Goal: Task Accomplishment & Management: Use online tool/utility

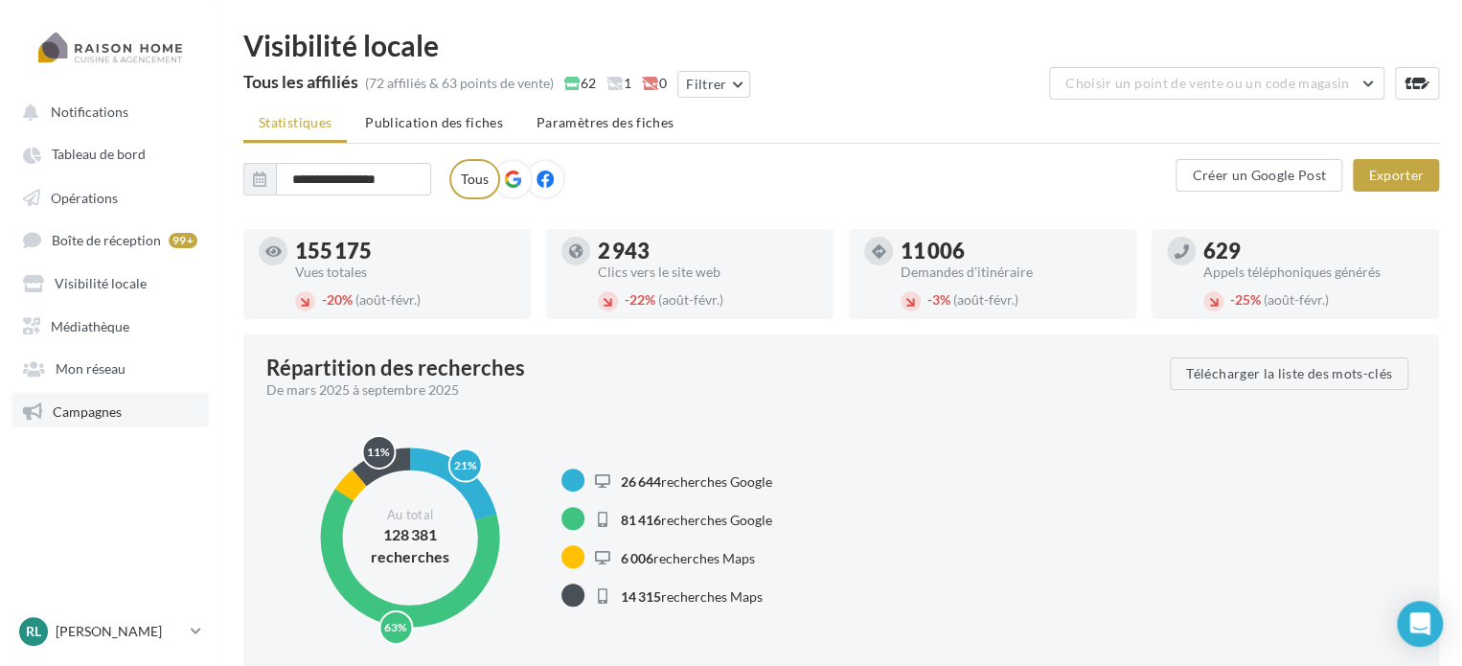
click at [101, 410] on span "Campagnes" at bounding box center [87, 410] width 69 height 16
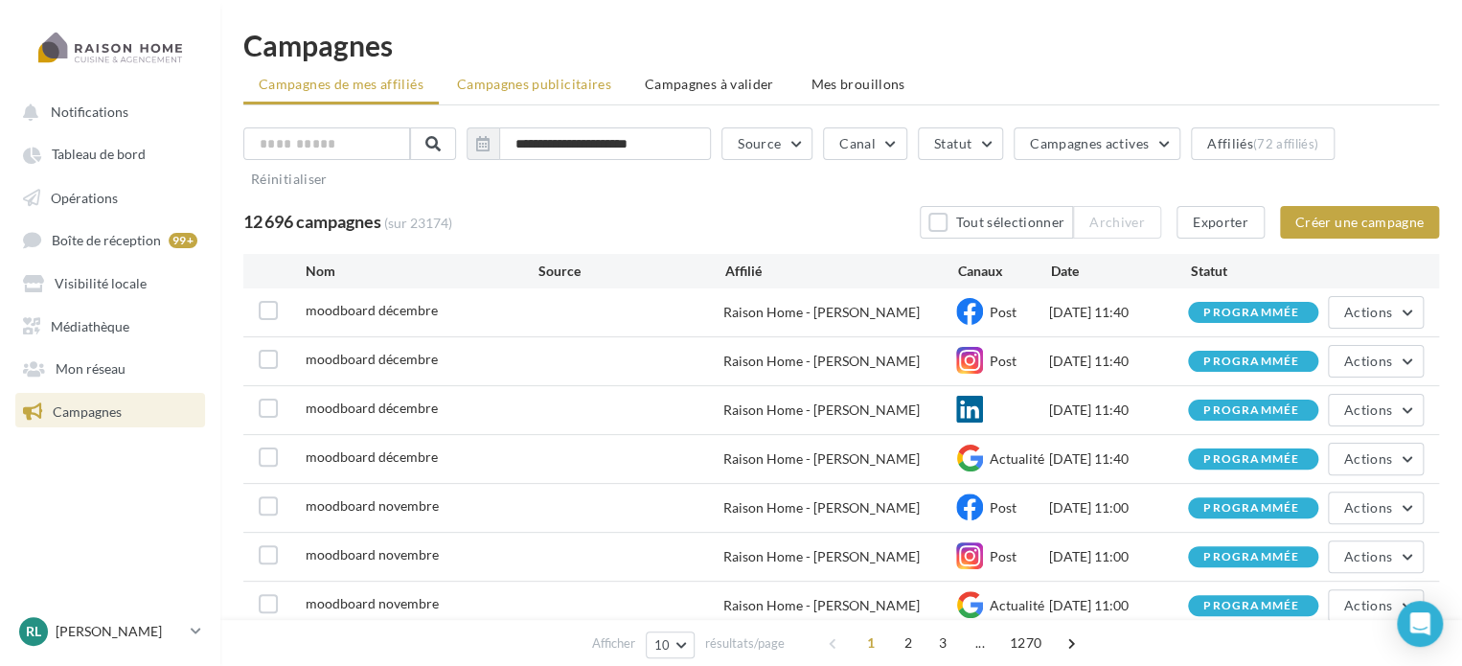
click at [525, 91] on span "Campagnes publicitaires" at bounding box center [534, 84] width 154 height 16
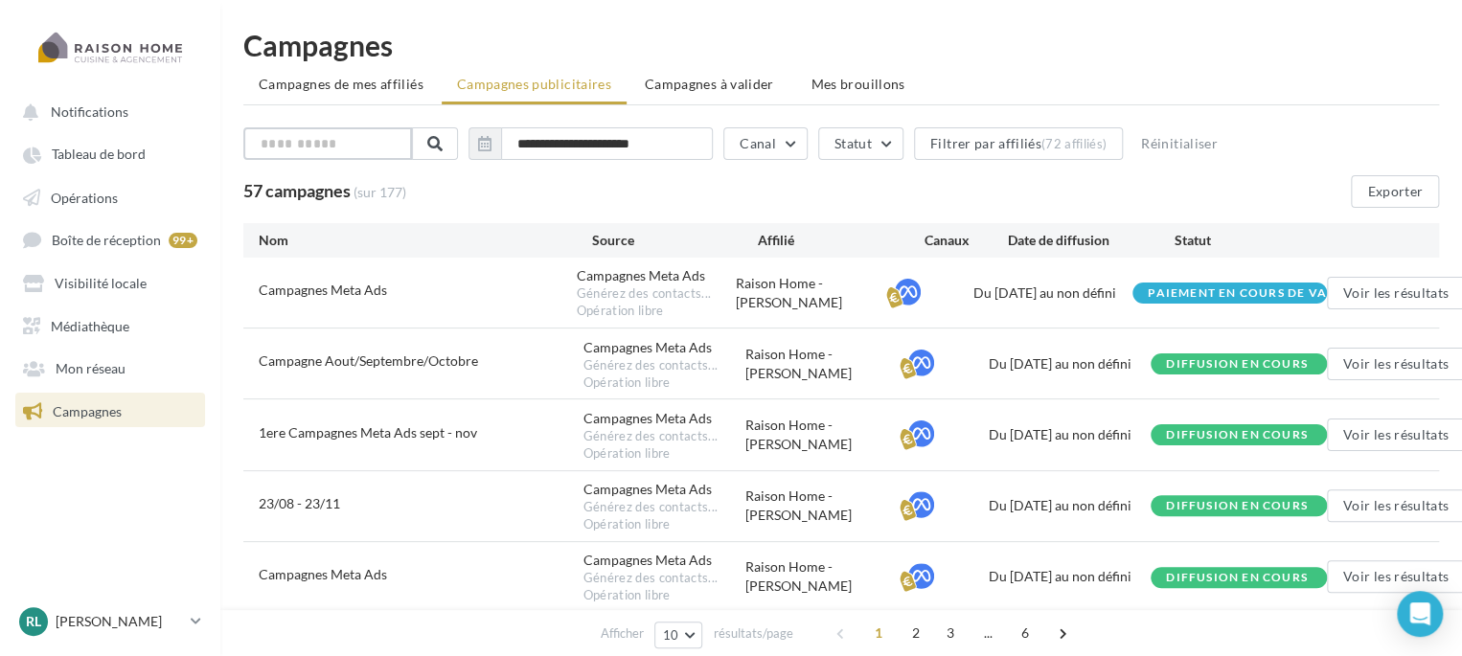
click at [375, 141] on input "text" at bounding box center [327, 143] width 169 height 33
click at [1375, 430] on button "Voir les résultats" at bounding box center [1396, 435] width 138 height 33
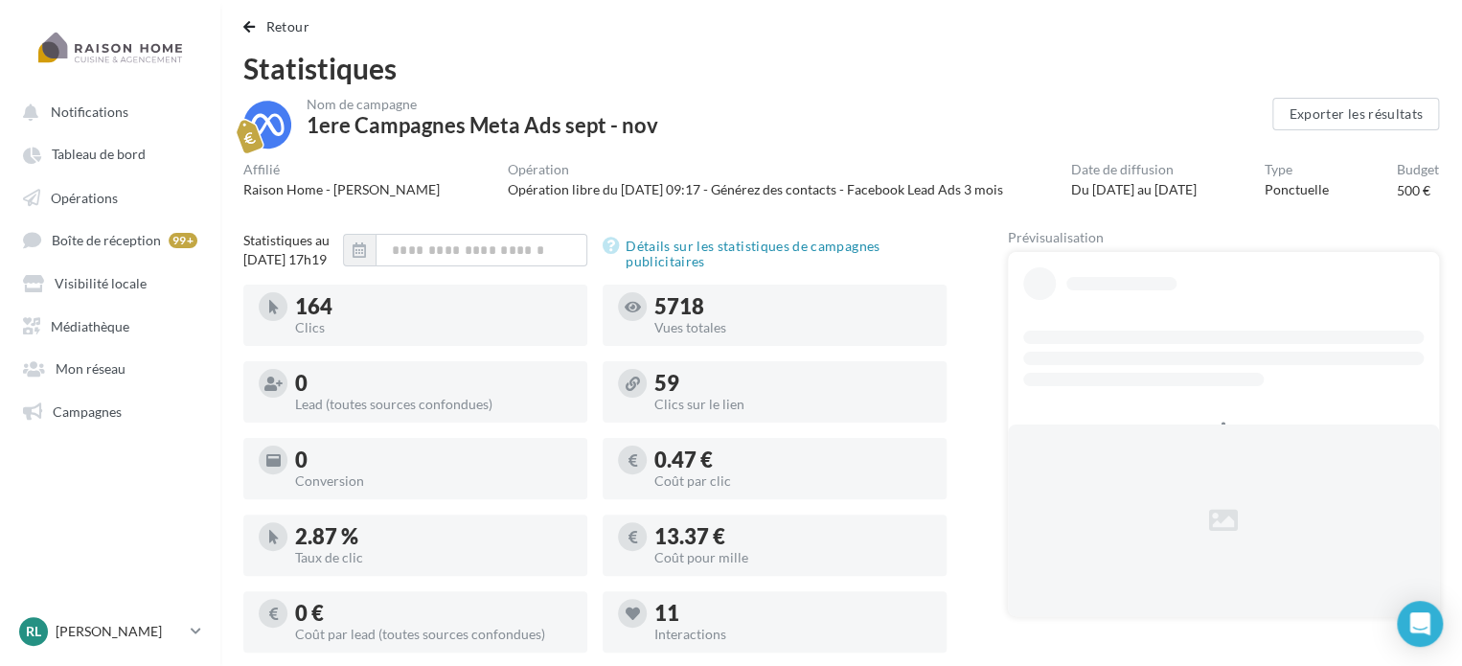
drag, startPoint x: 1084, startPoint y: 187, endPoint x: 1130, endPoint y: 185, distance: 46.0
click at [1130, 185] on div "Du 22/08/2025 au 20/11/2025" at bounding box center [1133, 189] width 125 height 19
click at [1053, 177] on div "Affilié Raison Home - Bénédicte GLOAGUEN Opération Opération libre du 19/03/202…" at bounding box center [840, 181] width 1195 height 37
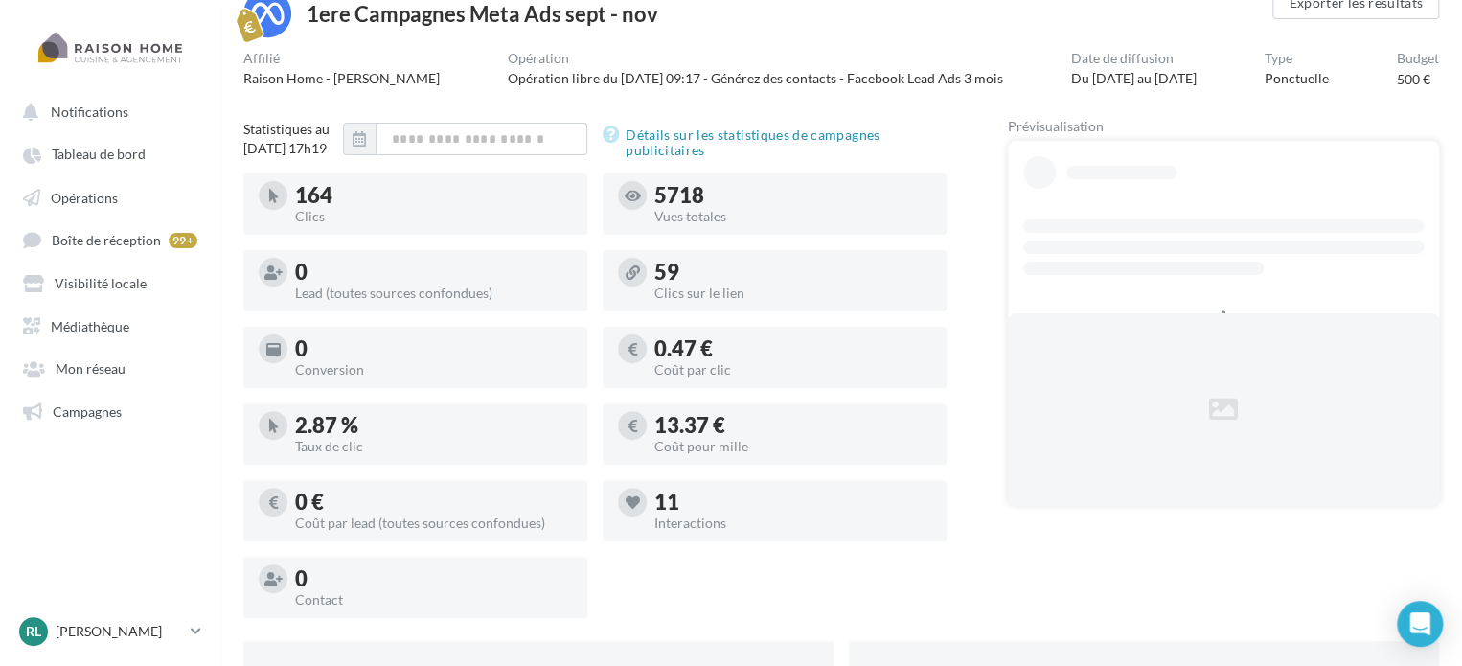
scroll to position [113, 0]
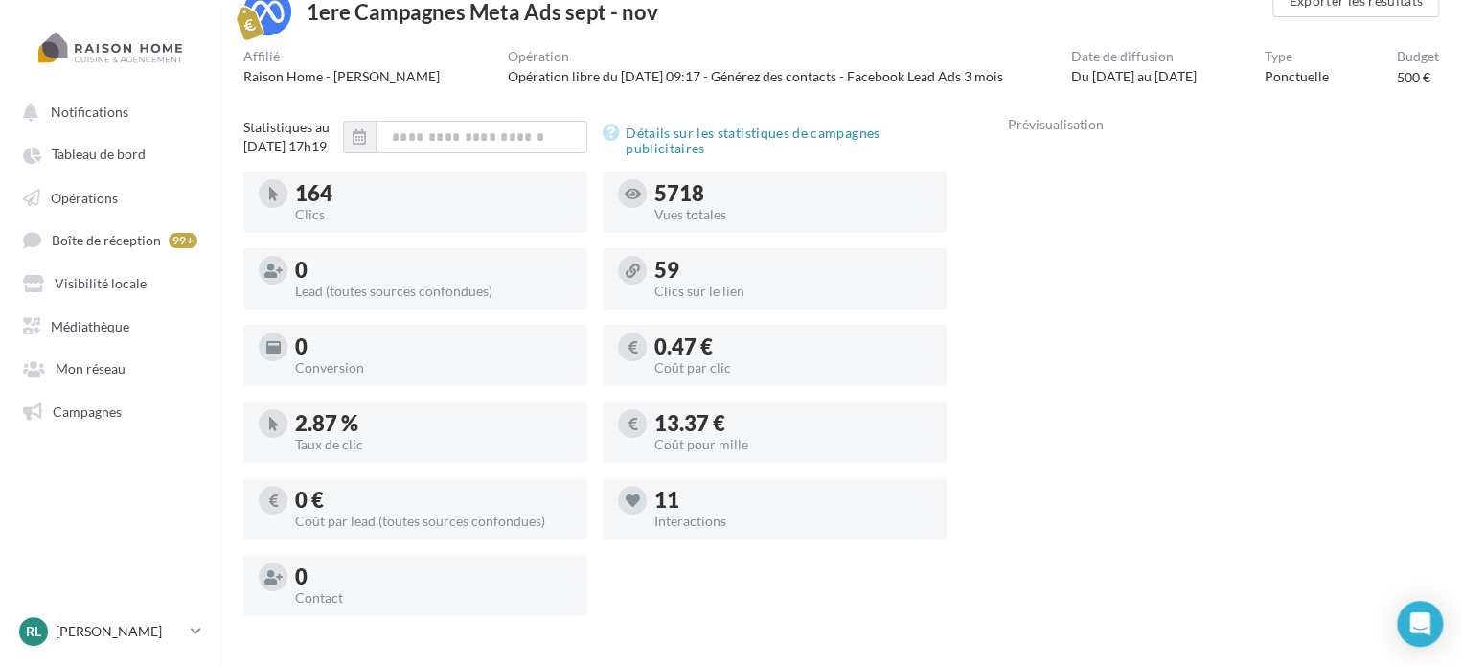
drag, startPoint x: 655, startPoint y: 202, endPoint x: 770, endPoint y: 183, distance: 116.5
click at [770, 183] on div "5718 Vues totales" at bounding box center [775, 201] width 344 height 61
click at [330, 204] on div "164" at bounding box center [433, 193] width 277 height 21
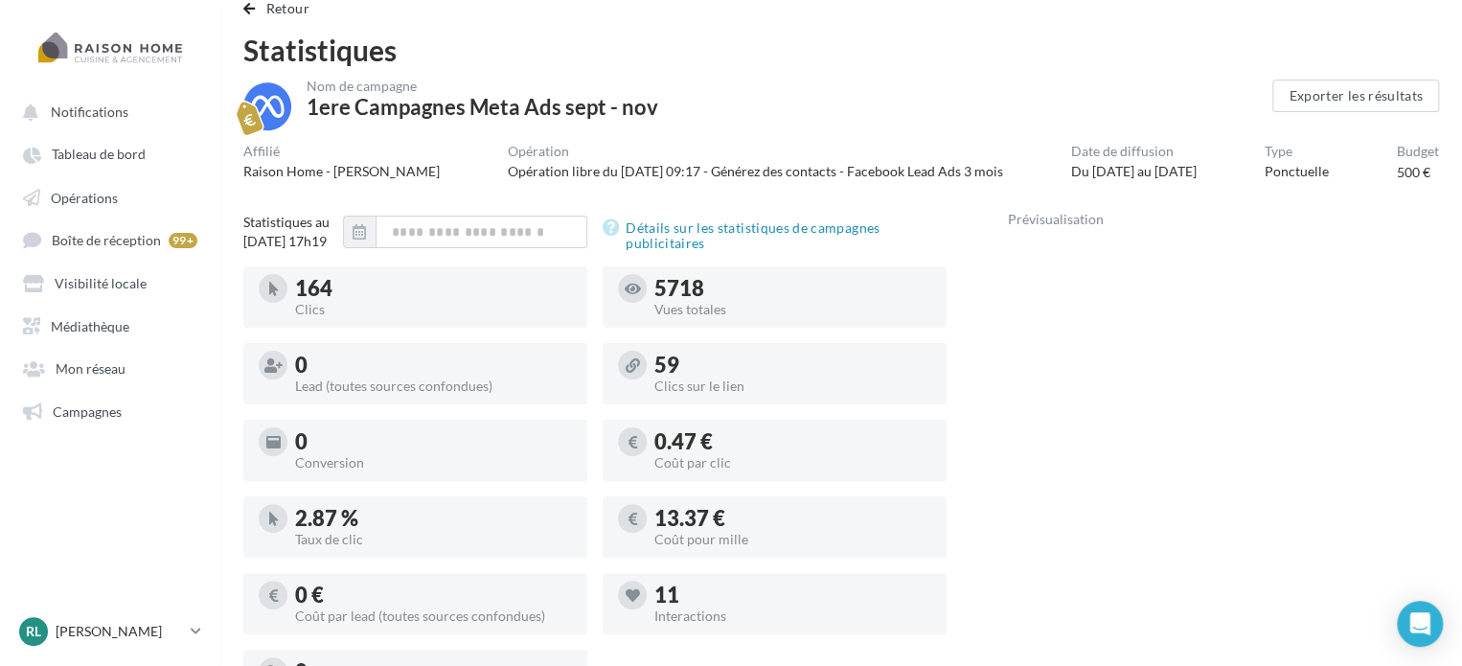
scroll to position [0, 0]
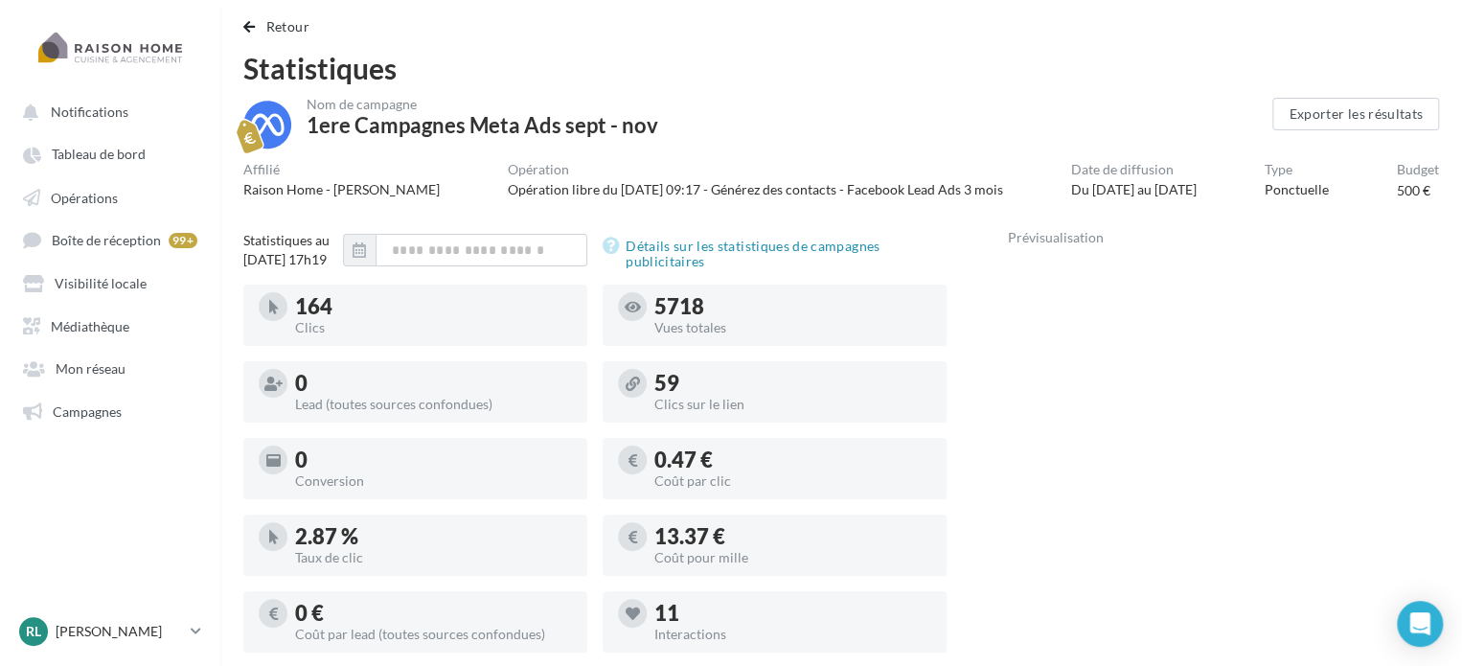
drag, startPoint x: 1087, startPoint y: 188, endPoint x: 1129, endPoint y: 186, distance: 42.2
click at [1129, 186] on div "Du 22/08/2025 au 20/11/2025" at bounding box center [1133, 189] width 125 height 19
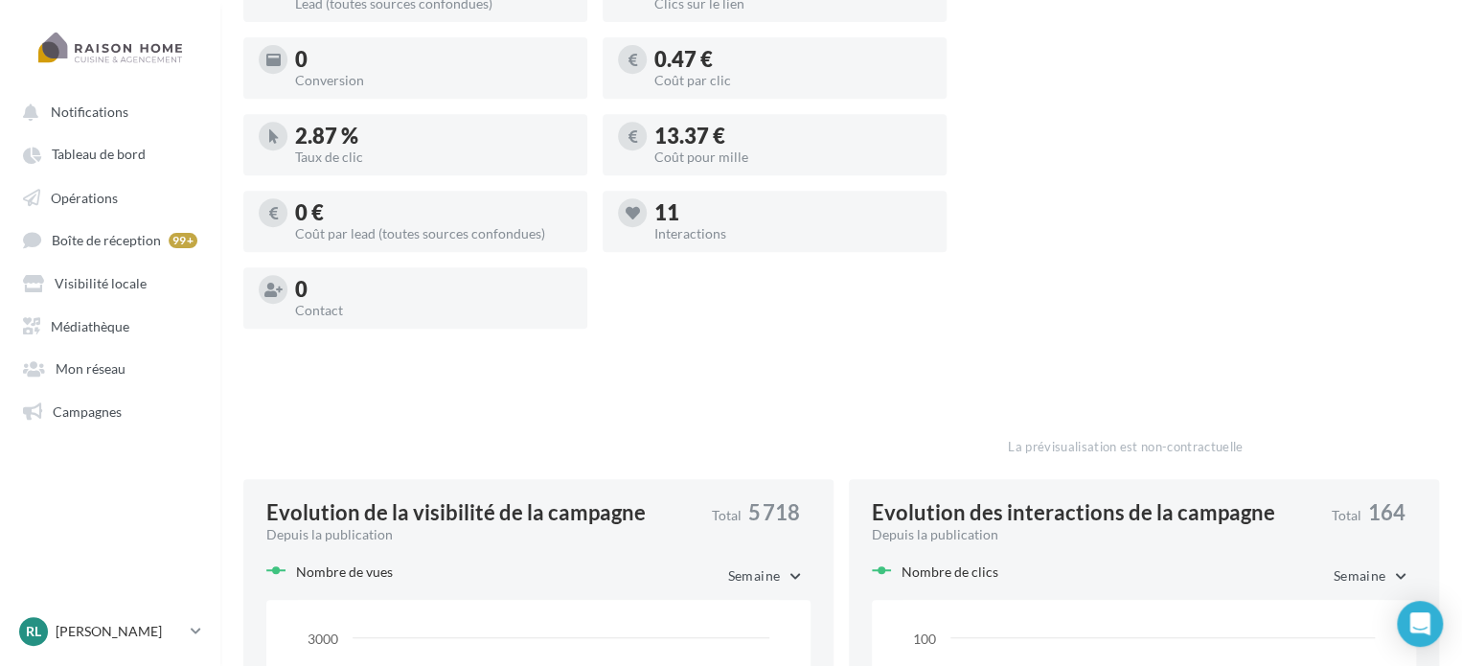
scroll to position [397, 0]
